Goal: Transaction & Acquisition: Purchase product/service

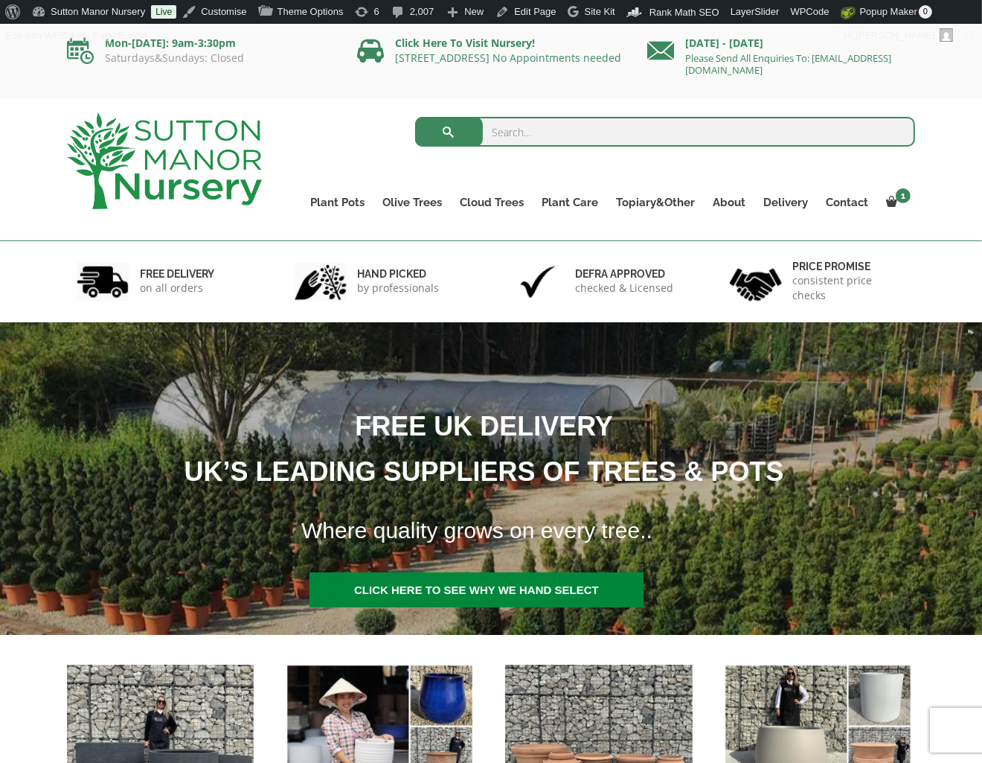
click at [531, 141] on input "search" at bounding box center [665, 132] width 501 height 30
type input "b9"
click at [415, 117] on button "submit" at bounding box center [449, 132] width 68 height 30
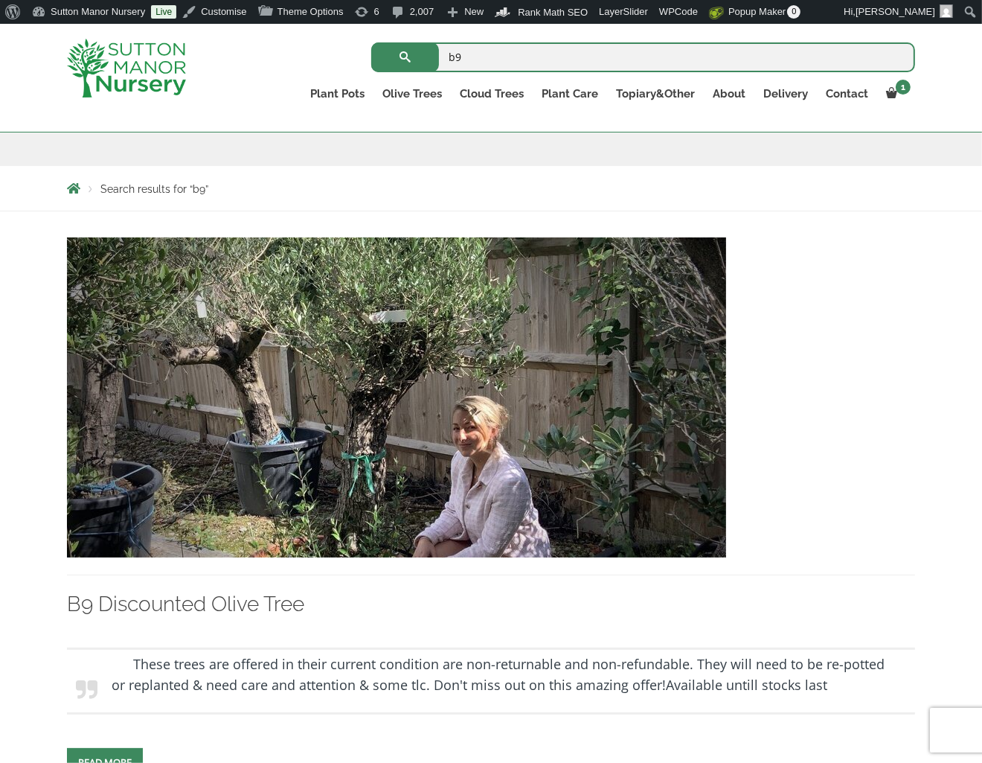
scroll to position [223, 0]
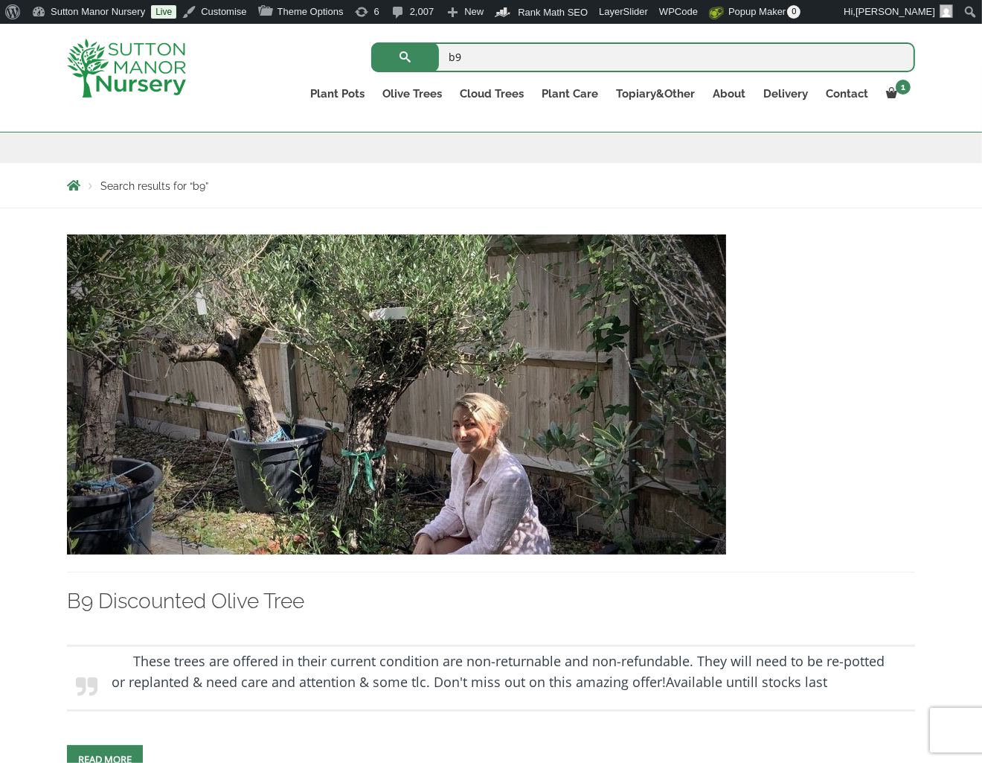
click at [492, 430] on img at bounding box center [396, 394] width 659 height 320
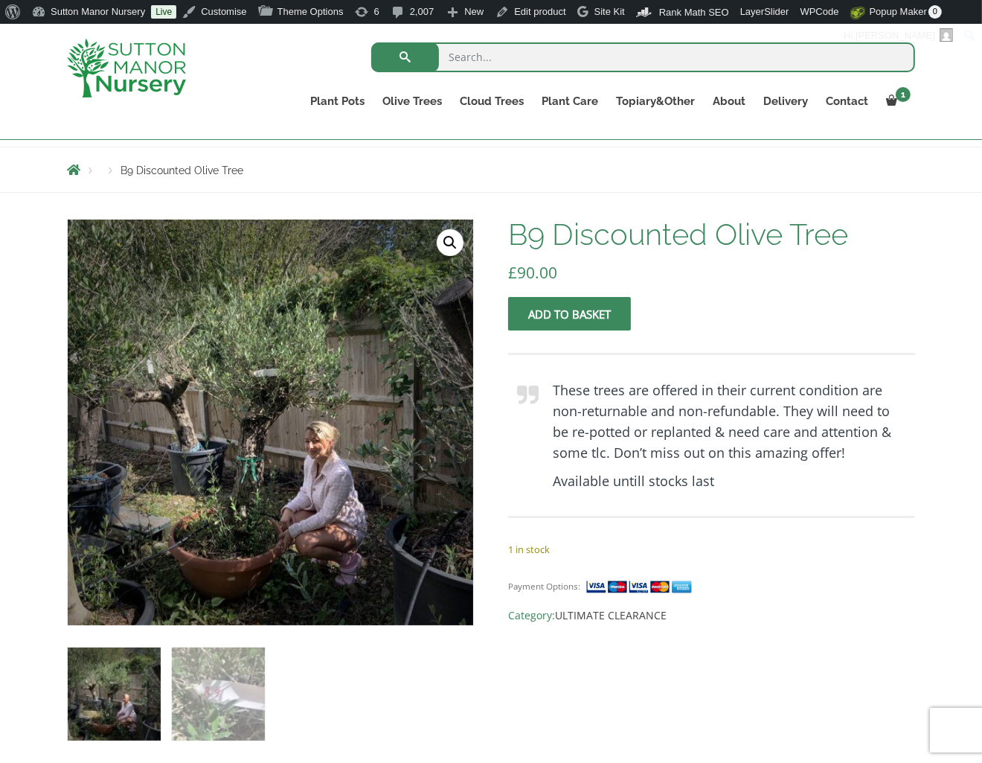
scroll to position [149, 0]
click at [661, 409] on strong "These trees are offered in their current condition are non-returnable and non-r…" at bounding box center [722, 421] width 339 height 80
click at [565, 271] on p "£ 90.00" at bounding box center [711, 272] width 407 height 18
click at [534, 5] on link "Edit product" at bounding box center [531, 12] width 82 height 24
